Goal: Transaction & Acquisition: Purchase product/service

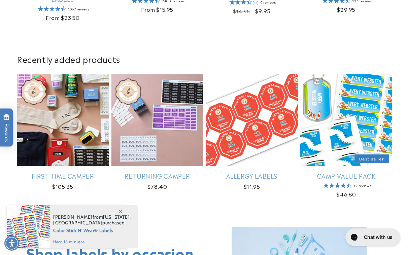
click at [149, 172] on link "Returning Camper" at bounding box center [157, 176] width 92 height 8
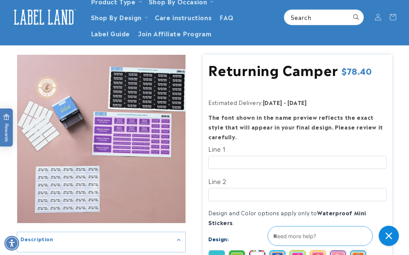
scroll to position [42, 0]
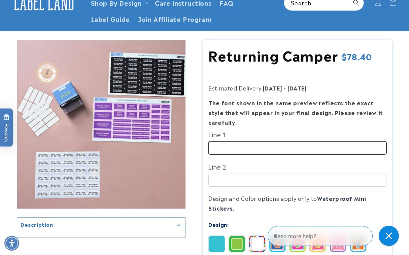
click at [261, 146] on input "Line 1" at bounding box center [297, 147] width 178 height 13
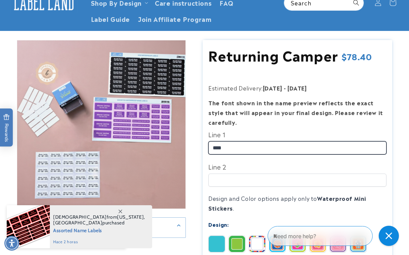
type input "****"
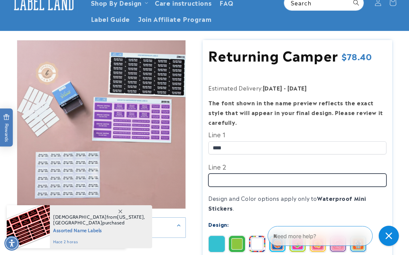
click at [251, 185] on input "Line 2" at bounding box center [297, 180] width 178 height 13
type input "**"
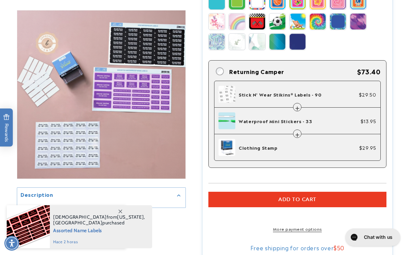
scroll to position [294, 0]
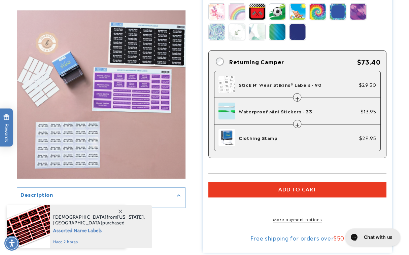
type input "*"
click at [296, 222] on link "More payment options" at bounding box center [297, 219] width 178 height 6
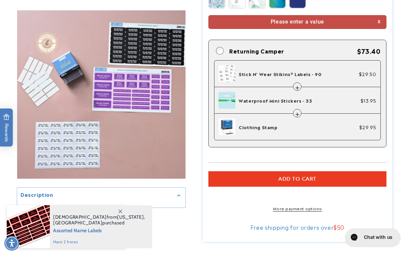
scroll to position [330, 0]
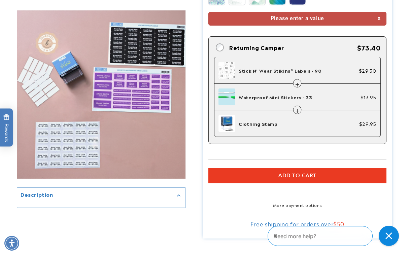
click at [286, 208] on link "More payment options" at bounding box center [297, 205] width 178 height 6
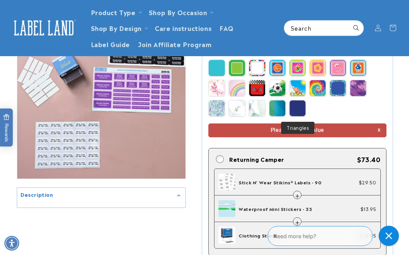
scroll to position [204, 0]
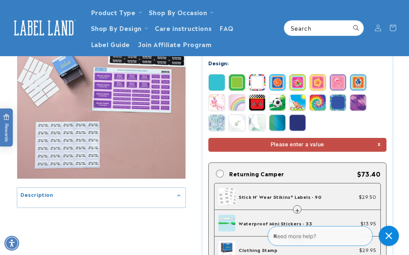
click at [275, 108] on img at bounding box center [277, 103] width 16 height 16
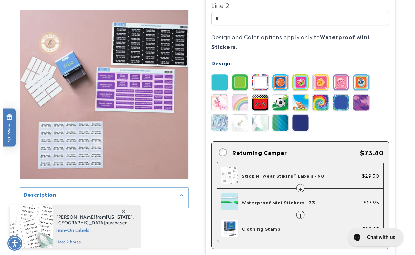
scroll to position [372, 0]
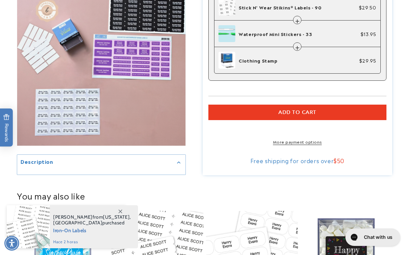
click at [295, 145] on link "More payment options" at bounding box center [297, 142] width 178 height 6
